Goal: Task Accomplishment & Management: Use online tool/utility

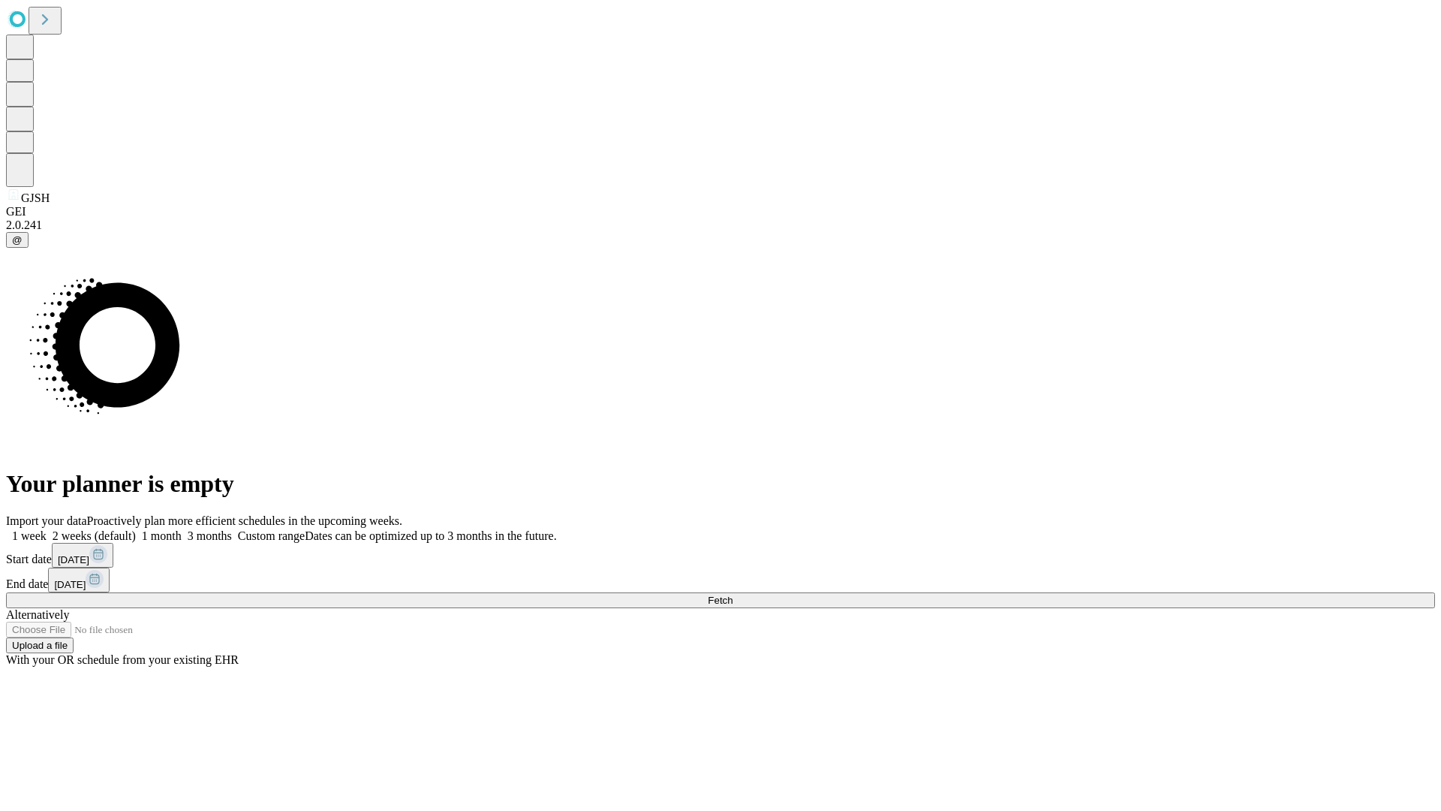
click at [733, 595] on span "Fetch" at bounding box center [720, 600] width 25 height 11
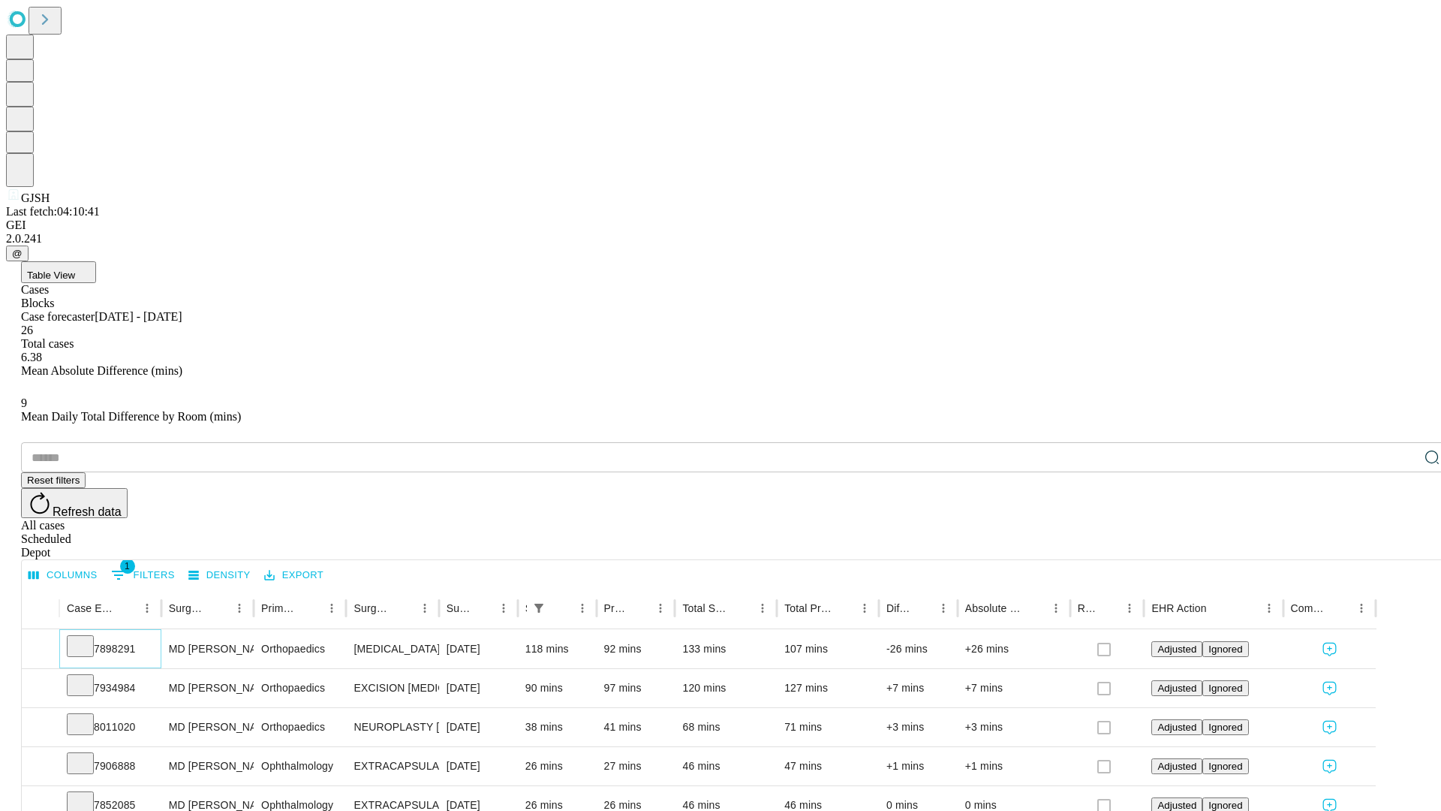
click at [88, 637] on icon at bounding box center [80, 644] width 15 height 15
